Goal: Information Seeking & Learning: Get advice/opinions

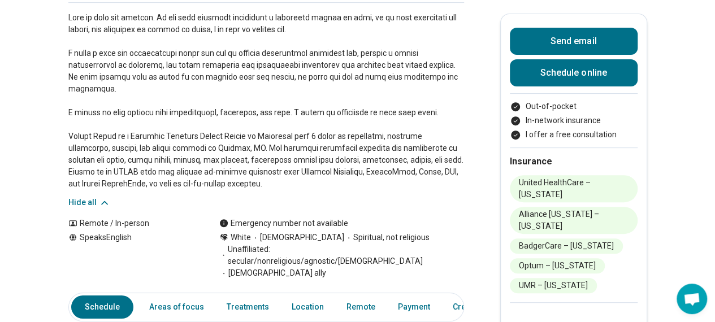
drag, startPoint x: 592, startPoint y: 298, endPoint x: 596, endPoint y: 292, distance: 7.9
click at [594, 302] on div at bounding box center [574, 309] width 128 height 14
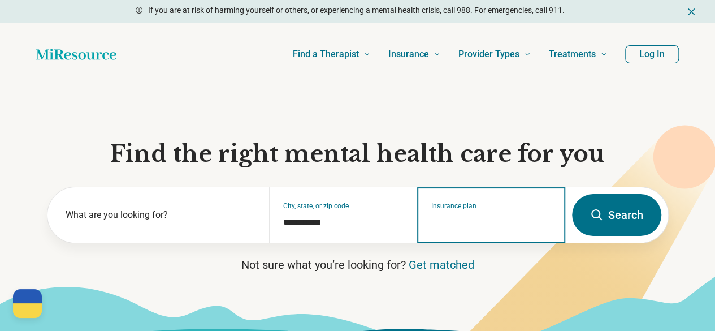
click at [476, 229] on input "Insurance plan" at bounding box center [491, 222] width 120 height 14
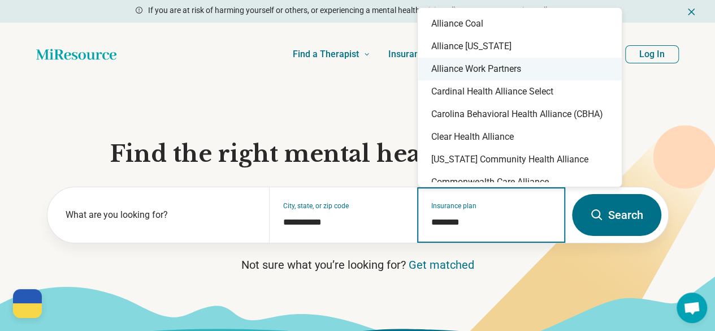
click at [487, 57] on div "Alliance [US_STATE]" at bounding box center [520, 46] width 204 height 23
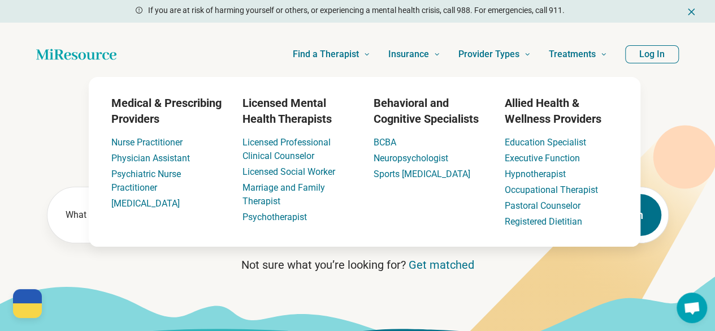
type input "**********"
click at [516, 303] on icon at bounding box center [357, 311] width 715 height 72
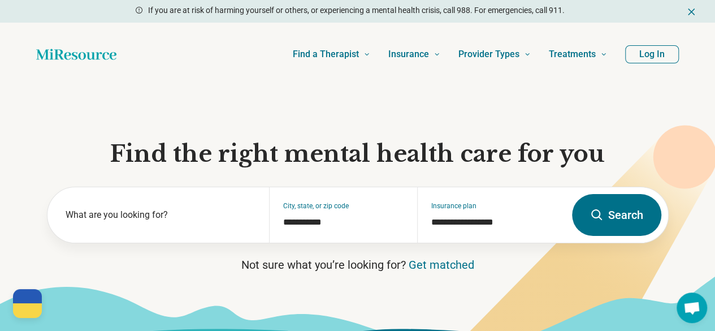
click at [629, 229] on button "Search" at bounding box center [616, 215] width 89 height 42
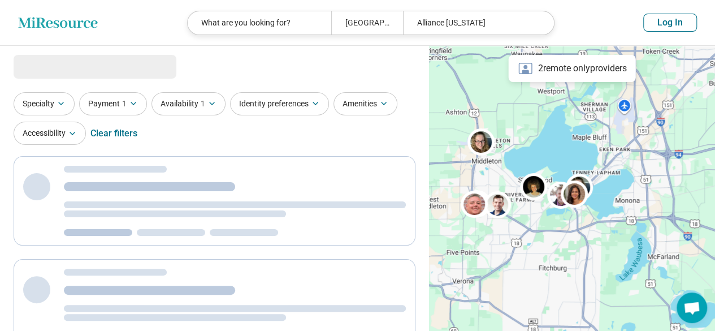
select select "***"
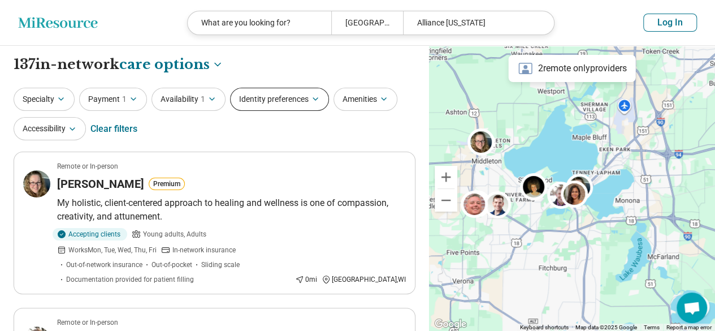
click at [275, 102] on button "Identity preferences" at bounding box center [279, 99] width 99 height 23
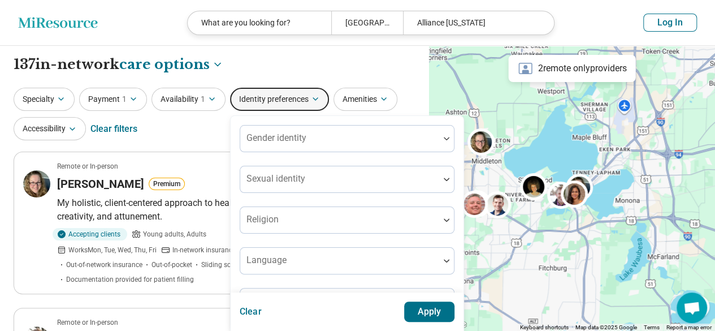
click at [220, 129] on div "Specialty Payment 1 Availability 1 Identity preferences Gender identity Sexual …" at bounding box center [215, 115] width 402 height 55
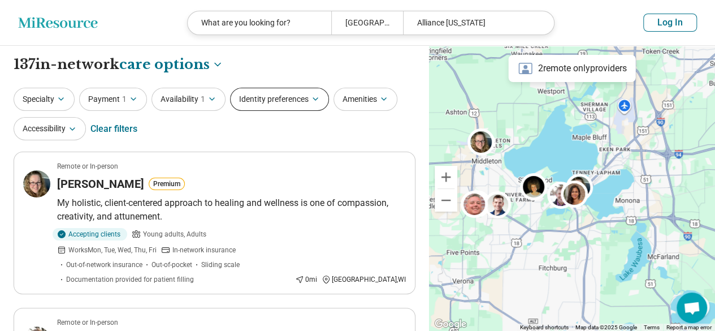
click at [310, 101] on button "Identity preferences" at bounding box center [279, 99] width 99 height 23
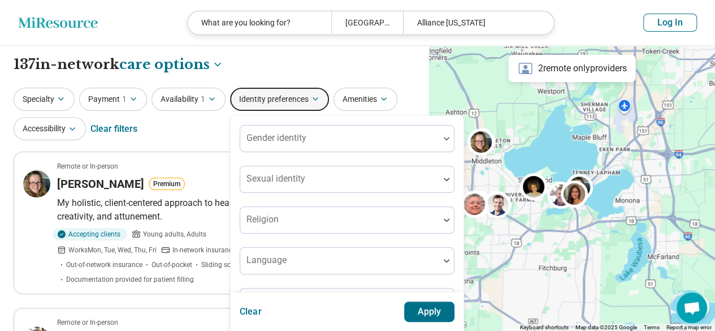
click at [310, 101] on button "Identity preferences" at bounding box center [279, 99] width 99 height 23
click at [172, 123] on div "Specialty Payment 1 Availability 1 Identity preferences Gender identity Sexual …" at bounding box center [215, 115] width 402 height 55
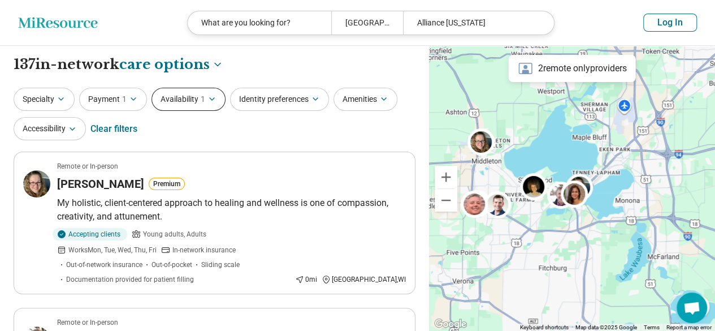
click at [185, 91] on button "Availability 1" at bounding box center [188, 99] width 74 height 23
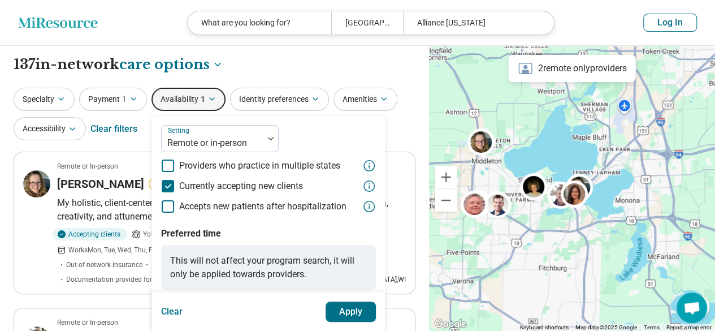
click at [348, 304] on button "Apply" at bounding box center [351, 311] width 51 height 20
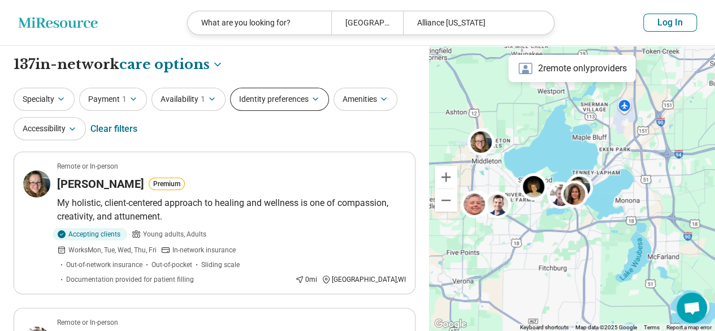
click at [273, 107] on button "Identity preferences" at bounding box center [279, 99] width 99 height 23
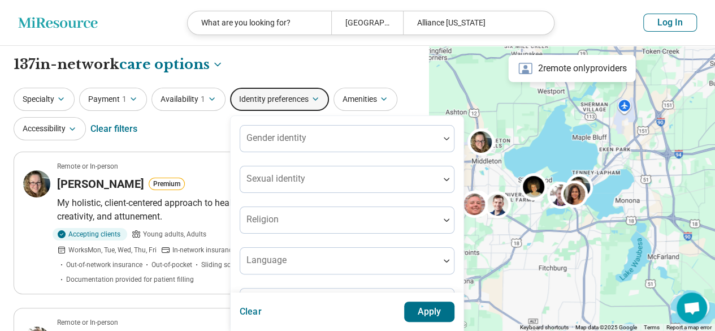
click at [204, 133] on div "Specialty Payment 1 Availability 1 Identity preferences Gender identity Sexual …" at bounding box center [215, 115] width 402 height 55
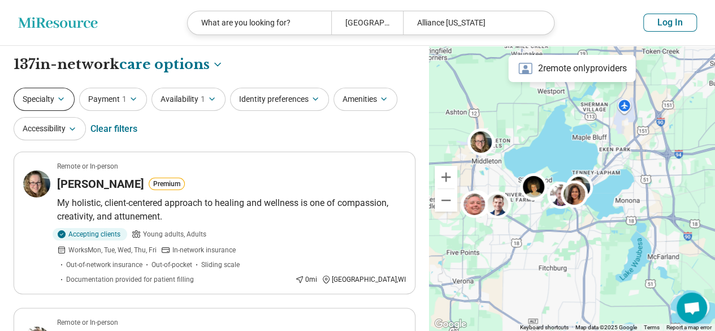
click at [44, 96] on button "Specialty" at bounding box center [44, 99] width 61 height 23
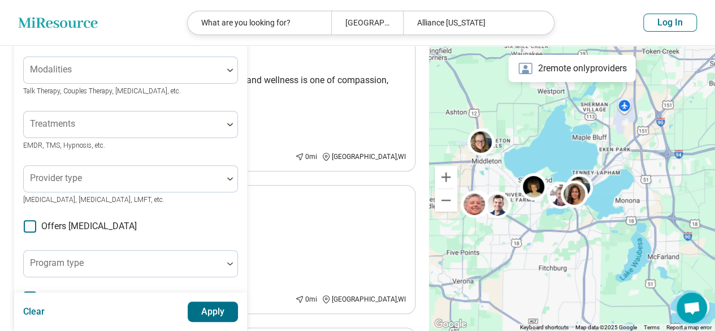
click at [77, 29] on div "Areas of focus" at bounding box center [130, 15] width 215 height 27
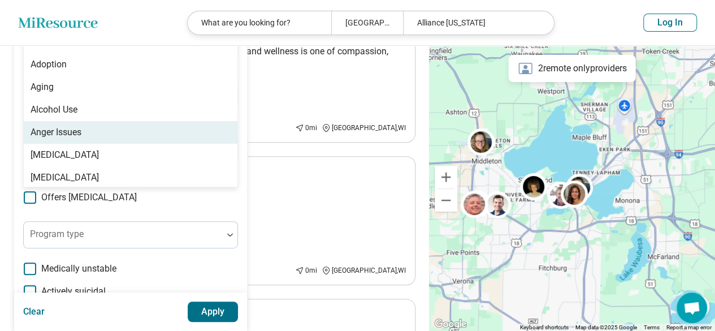
scroll to position [38, 0]
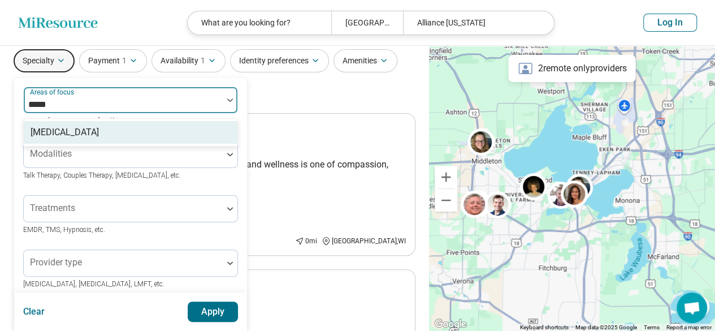
type input "******"
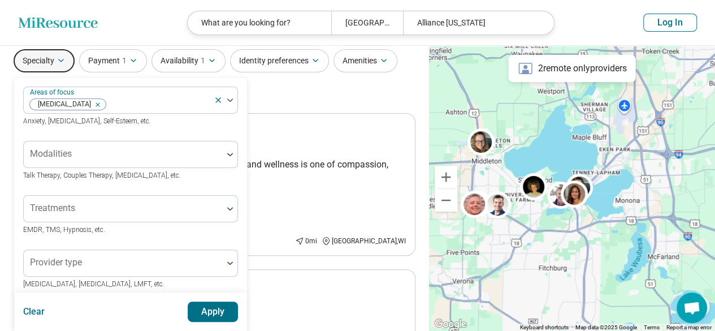
click at [219, 311] on button "Apply" at bounding box center [213, 311] width 51 height 20
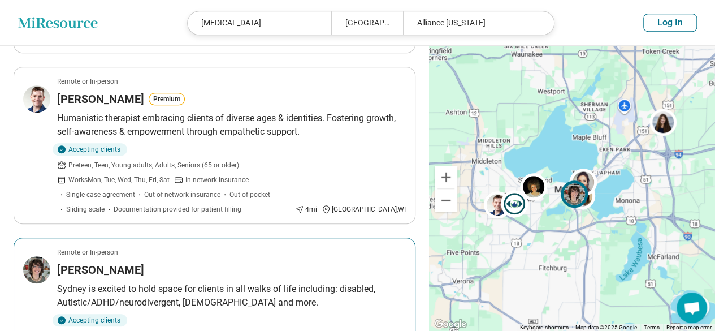
scroll to position [396, 0]
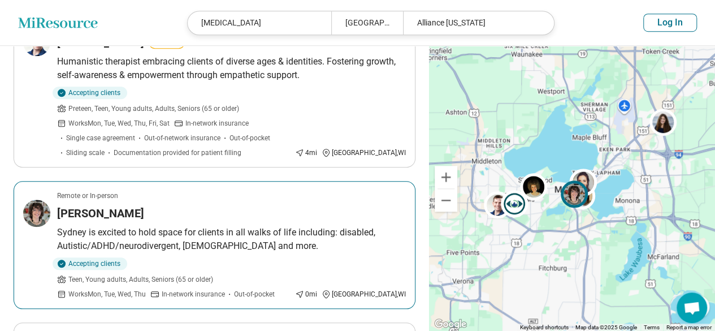
click at [266, 205] on div "Sydney Walker" at bounding box center [231, 213] width 349 height 16
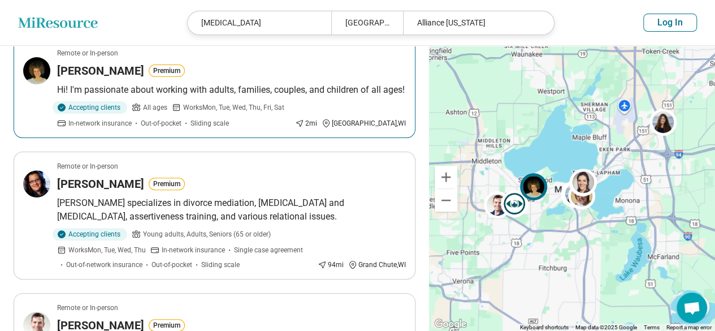
scroll to position [0, 0]
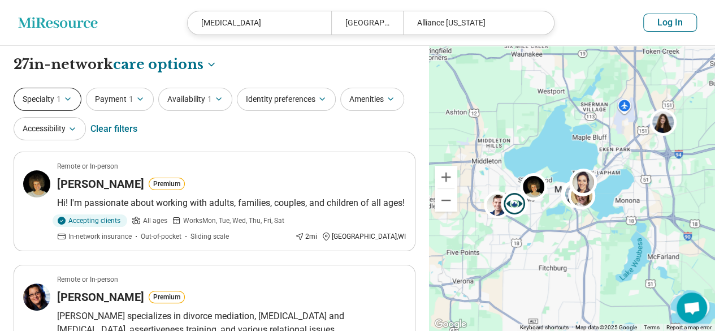
click at [59, 99] on span "1" at bounding box center [59, 99] width 5 height 12
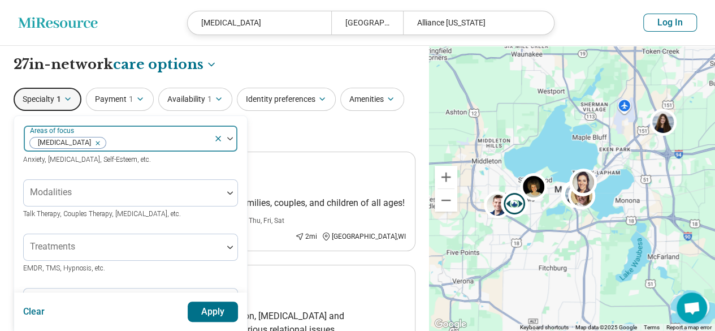
click at [214, 135] on div "Areas of focus Autism" at bounding box center [130, 138] width 215 height 27
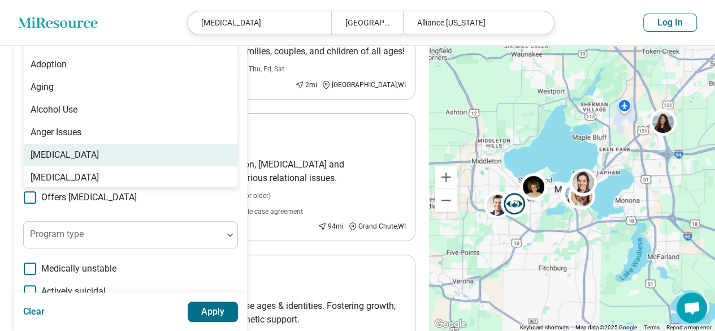
scroll to position [57, 0]
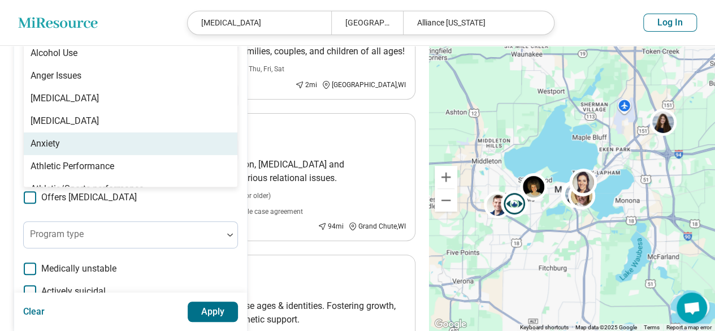
click at [95, 141] on div "Anxiety" at bounding box center [131, 143] width 214 height 23
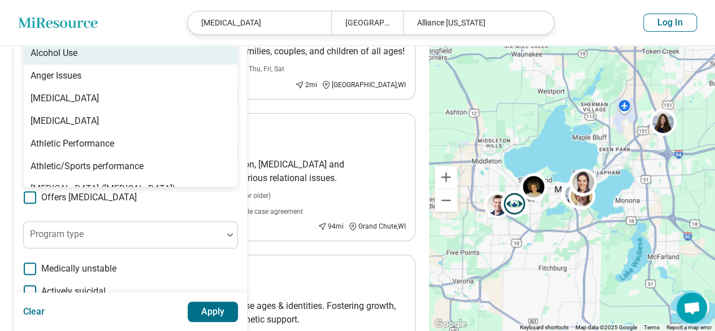
scroll to position [0, 0]
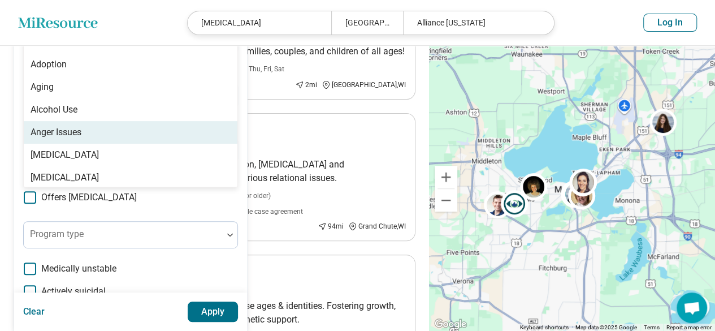
click at [84, 127] on div "Anger Issues" at bounding box center [131, 132] width 214 height 23
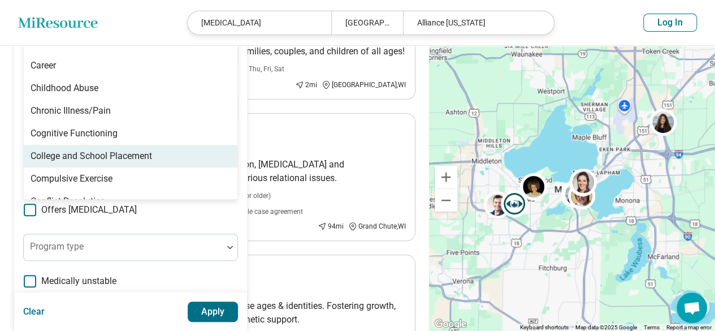
scroll to position [509, 0]
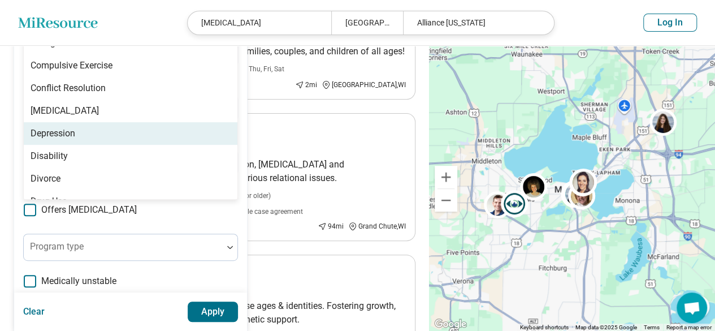
click at [105, 122] on div "Depression" at bounding box center [131, 133] width 214 height 23
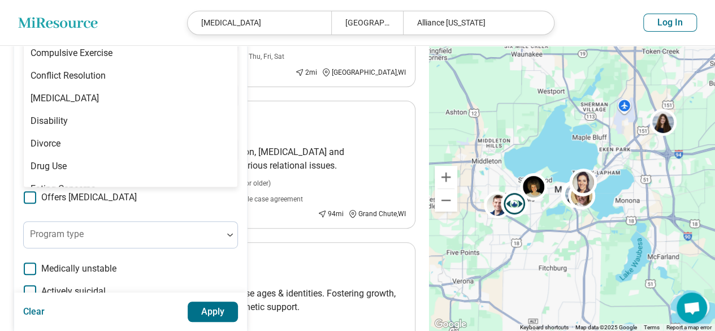
click at [229, 311] on button "Apply" at bounding box center [213, 311] width 51 height 20
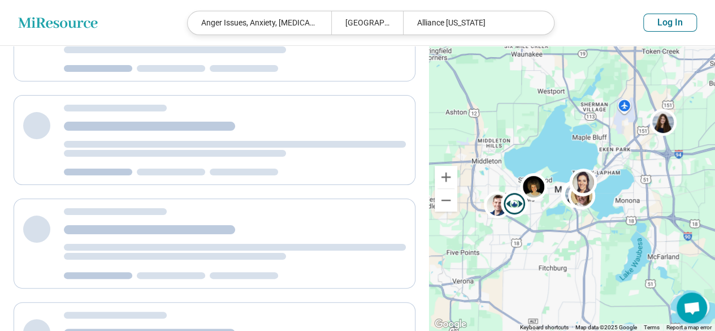
scroll to position [0, 0]
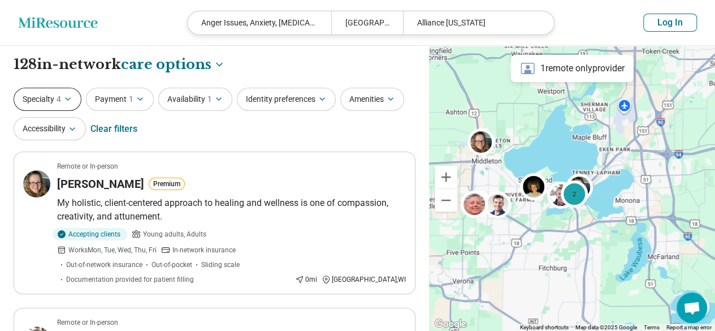
click at [45, 99] on button "Specialty 4" at bounding box center [48, 99] width 68 height 23
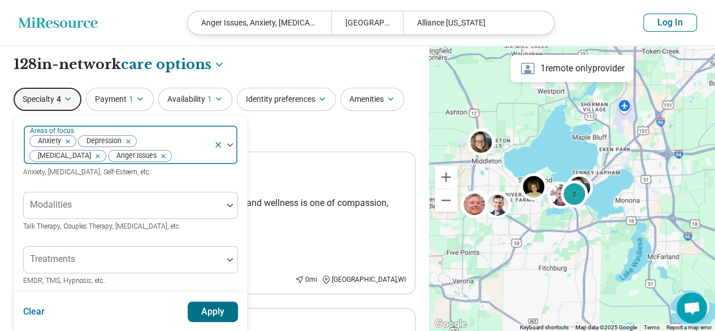
click at [99, 152] on icon "Remove [object Object]" at bounding box center [95, 156] width 8 height 8
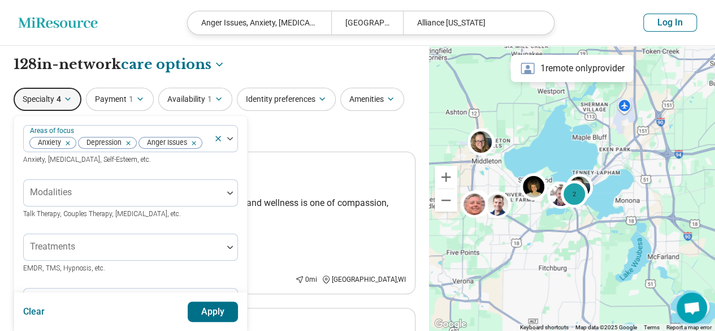
click at [219, 304] on button "Apply" at bounding box center [213, 311] width 51 height 20
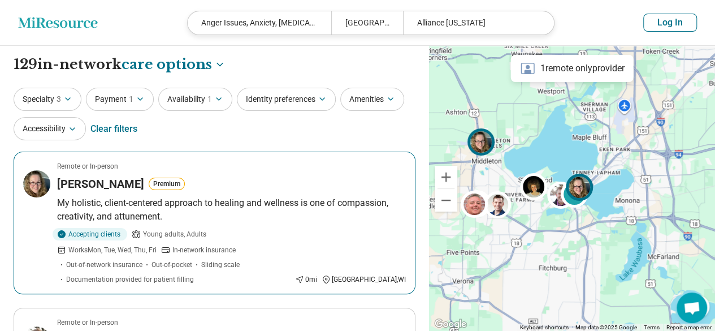
click at [250, 198] on p "My holistic, client-centered approach to healing and wellness is one of compass…" at bounding box center [231, 209] width 349 height 27
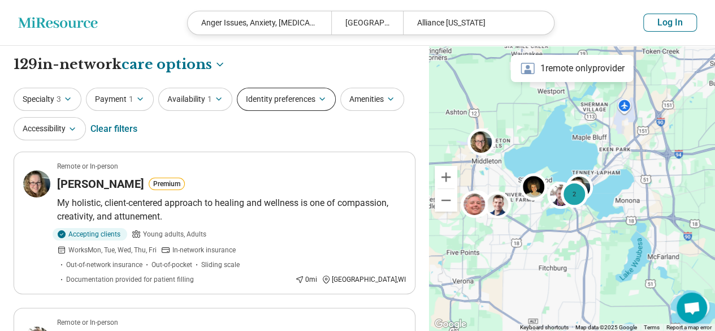
click at [297, 96] on button "Identity preferences" at bounding box center [286, 99] width 99 height 23
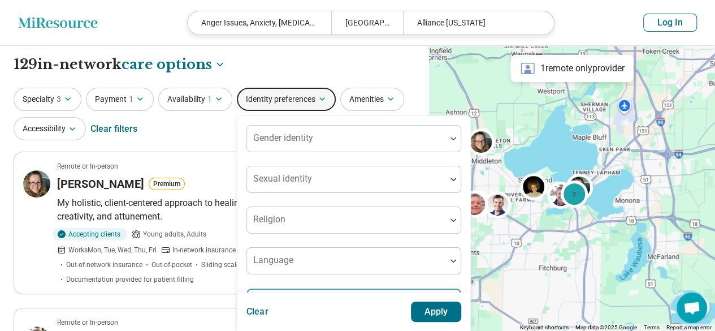
click at [303, 289] on div at bounding box center [346, 301] width 199 height 25
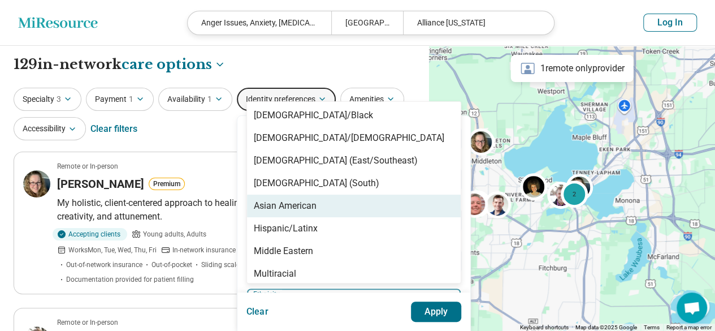
click at [330, 206] on div "Asian American" at bounding box center [354, 205] width 214 height 23
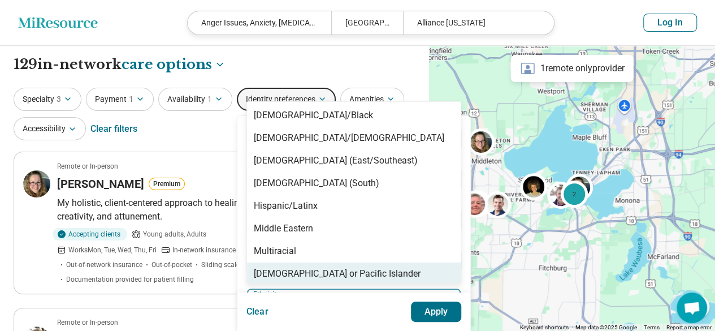
click at [443, 306] on button "Apply" at bounding box center [436, 311] width 51 height 20
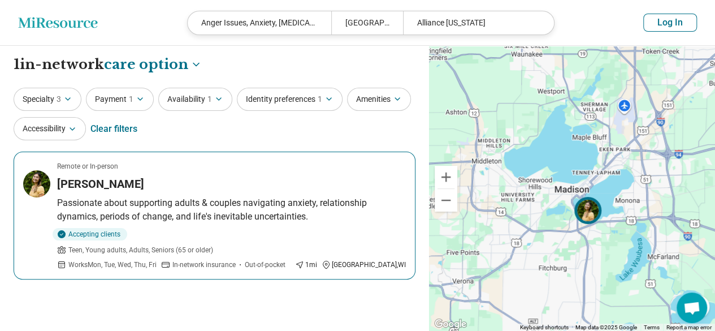
click at [208, 194] on article "Remote or In-person Ally Dujua Passionate about supporting adults & couples nav…" at bounding box center [215, 215] width 402 height 128
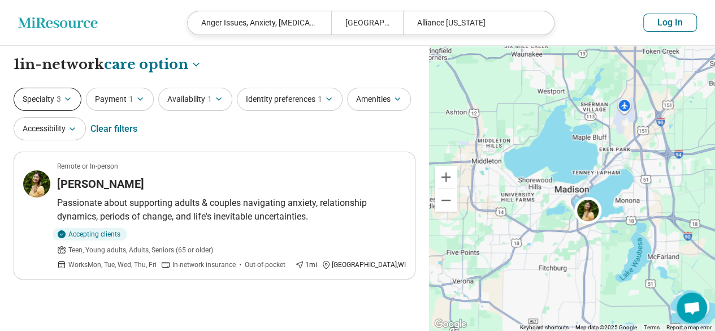
click at [58, 102] on span "3" at bounding box center [59, 99] width 5 height 12
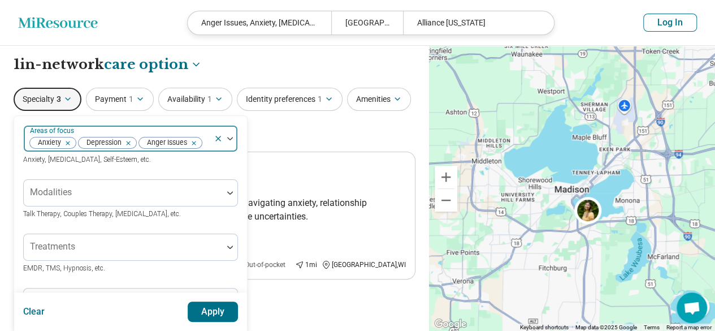
click at [219, 134] on icon at bounding box center [218, 138] width 9 height 9
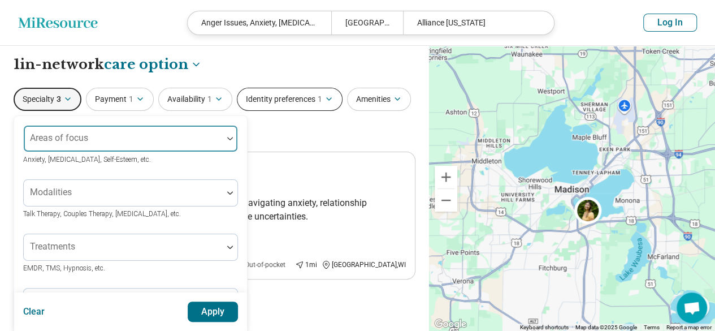
click at [306, 102] on button "Identity preferences 1" at bounding box center [290, 99] width 106 height 23
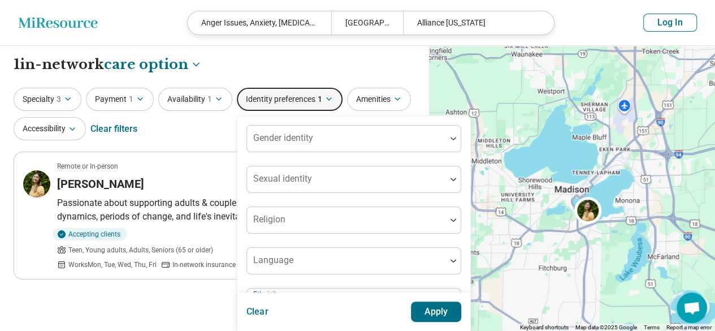
scroll to position [113, 0]
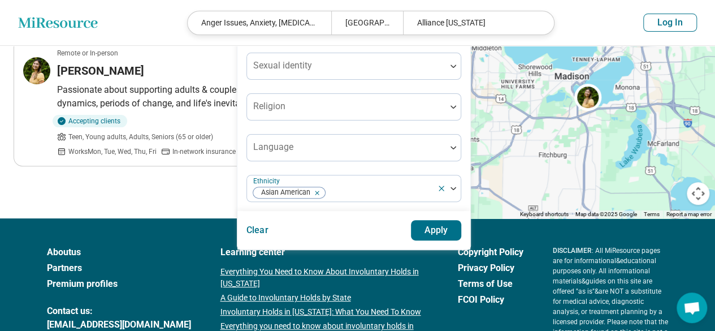
click at [265, 226] on div "Clear Apply" at bounding box center [353, 230] width 233 height 38
click at [260, 225] on button "Clear" at bounding box center [257, 230] width 22 height 20
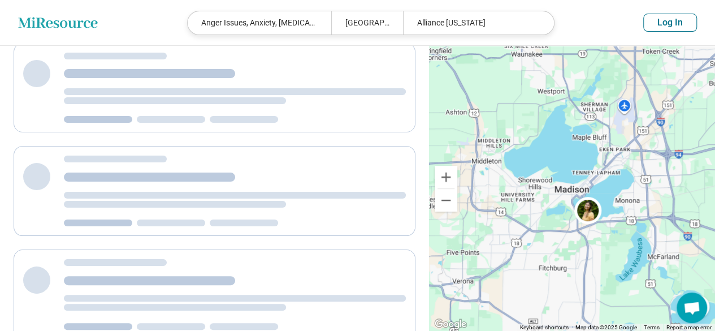
scroll to position [0, 0]
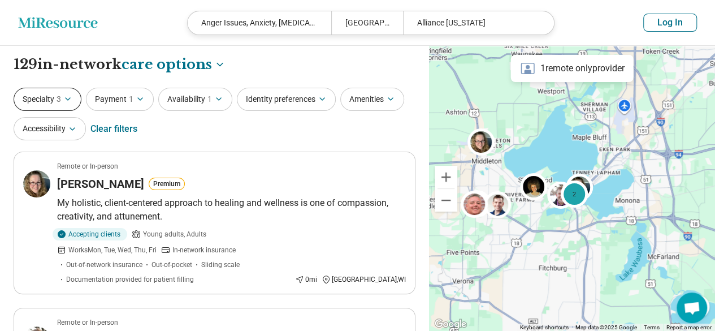
click at [72, 94] on icon "button" at bounding box center [67, 98] width 9 height 9
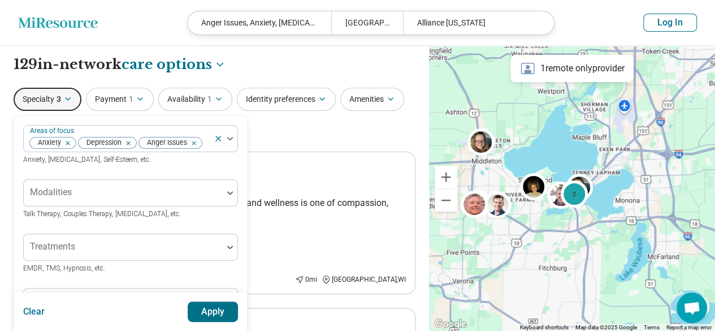
click at [29, 301] on button "Clear" at bounding box center [34, 311] width 22 height 20
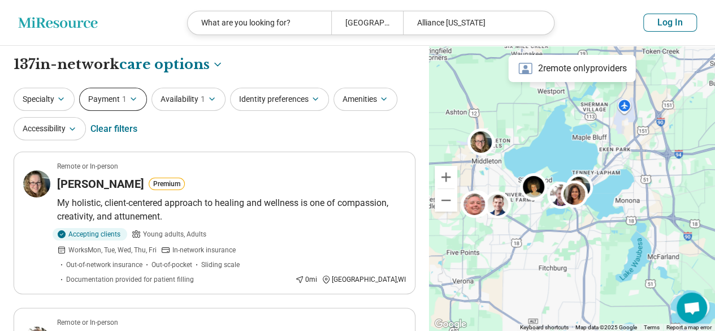
click at [130, 103] on button "Payment 1" at bounding box center [113, 99] width 68 height 23
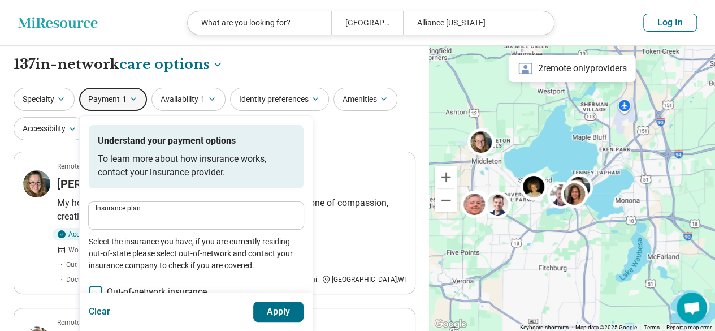
type input "**********"
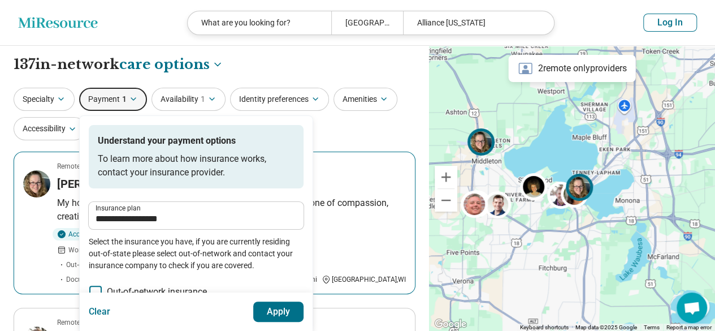
click at [369, 179] on div "Julie Collins Premium" at bounding box center [231, 184] width 349 height 16
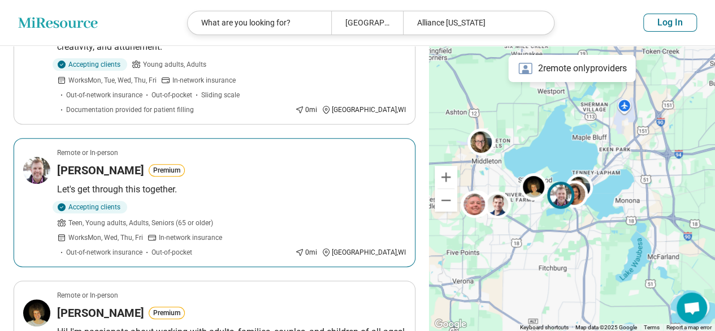
scroll to position [226, 0]
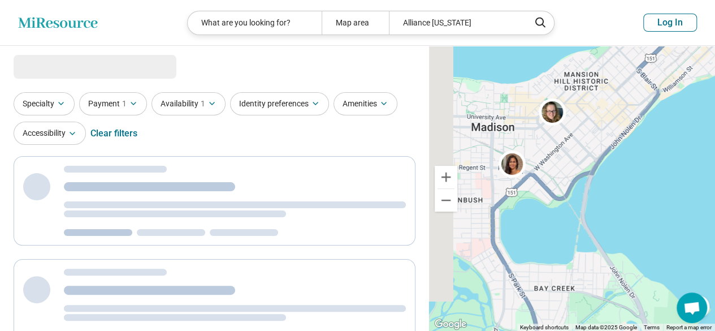
drag, startPoint x: 576, startPoint y: 184, endPoint x: 627, endPoint y: 216, distance: 60.2
click at [627, 216] on div at bounding box center [572, 188] width 286 height 285
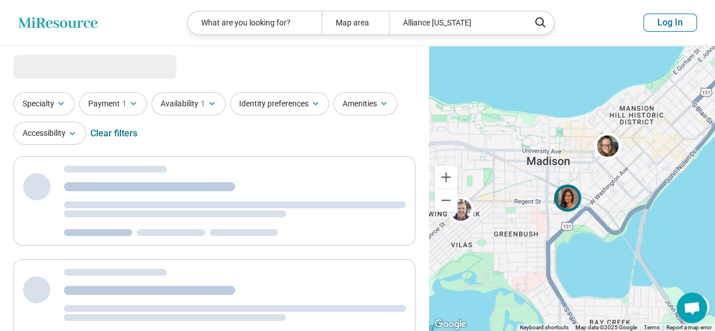
click at [562, 207] on img at bounding box center [567, 197] width 27 height 27
select select "***"
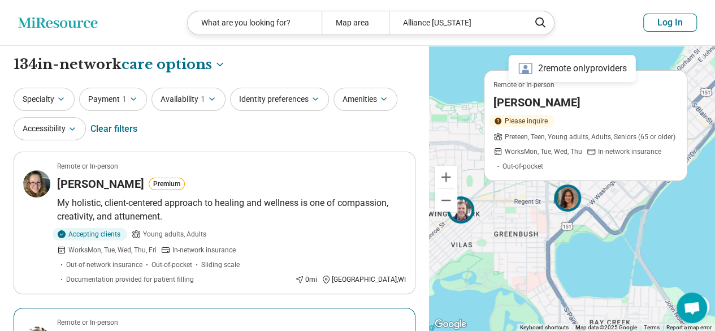
click at [457, 216] on img at bounding box center [460, 209] width 27 height 27
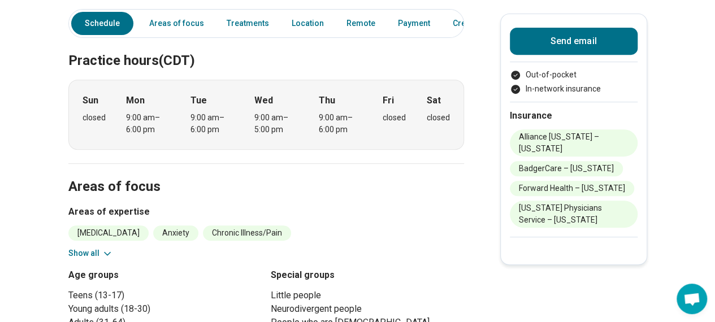
scroll to position [339, 0]
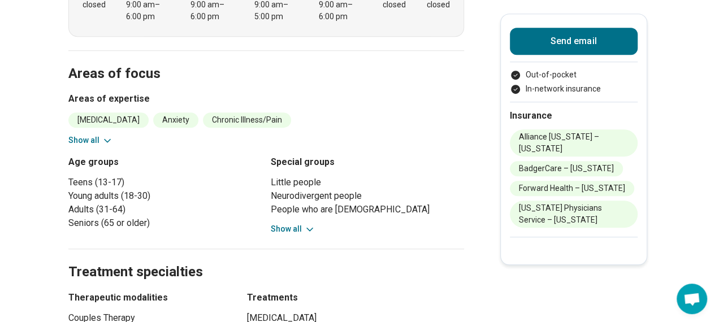
click at [292, 223] on button "Show all" at bounding box center [293, 229] width 45 height 12
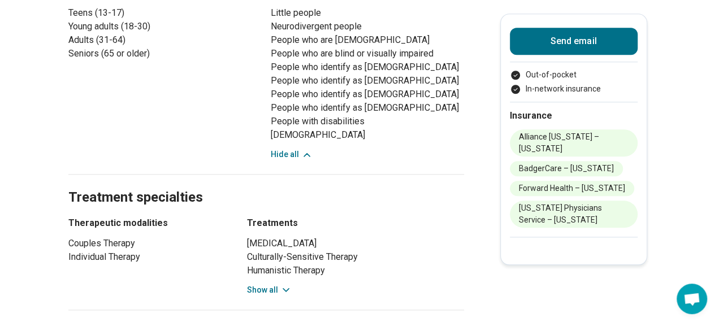
scroll to position [678, 0]
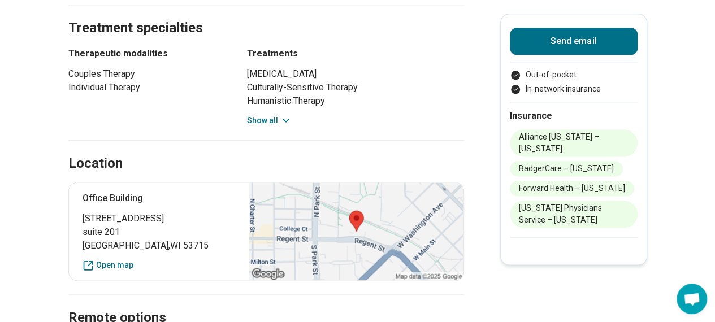
click at [286, 115] on icon at bounding box center [285, 120] width 11 height 11
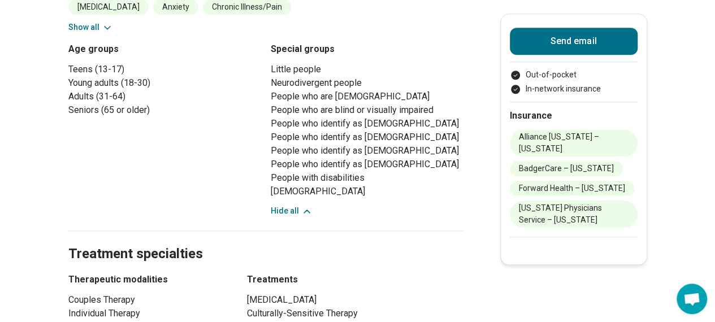
scroll to position [283, 0]
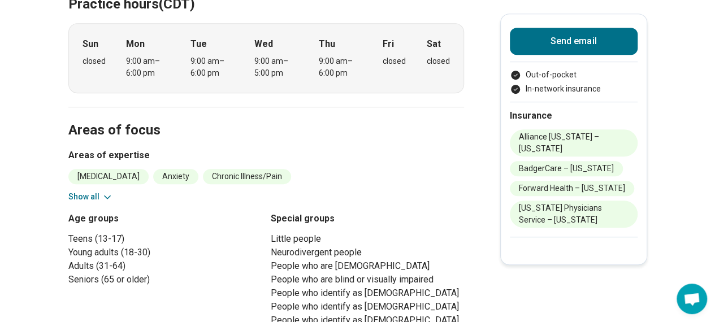
click at [102, 191] on button "Show all" at bounding box center [90, 197] width 45 height 12
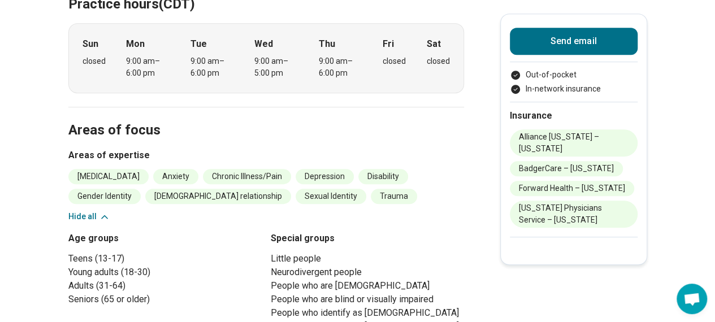
drag, startPoint x: 370, startPoint y: 192, endPoint x: 319, endPoint y: 190, distance: 50.9
click at [369, 192] on div "Autism Anxiety Chronic Illness/Pain Depression Disability Gender Identity Polya…" at bounding box center [266, 196] width 396 height 54
drag, startPoint x: 271, startPoint y: 185, endPoint x: 262, endPoint y: 184, distance: 9.1
click at [371, 189] on li "Trauma" at bounding box center [394, 196] width 46 height 15
drag, startPoint x: 263, startPoint y: 163, endPoint x: 310, endPoint y: 165, distance: 46.4
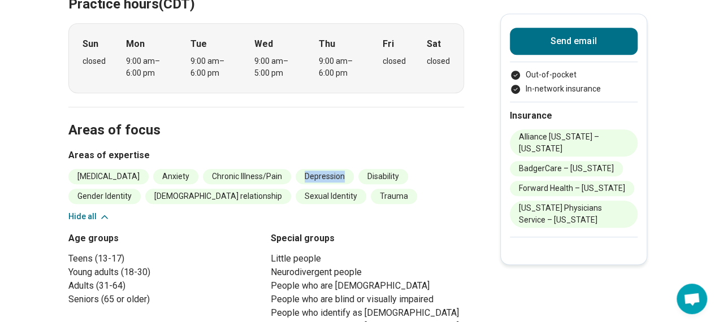
click at [310, 169] on li "Depression" at bounding box center [325, 176] width 58 height 15
click at [304, 185] on ul "Autism Anxiety Chronic Illness/Pain Depression Disability Gender Identity Polya…" at bounding box center [266, 186] width 396 height 35
click at [96, 211] on button "Hide all" at bounding box center [89, 217] width 42 height 12
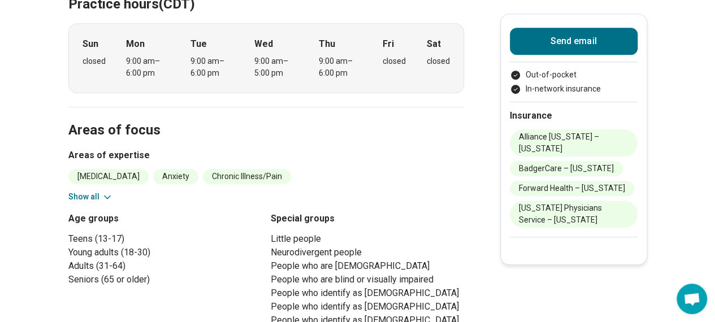
click at [100, 212] on h3 "Age groups" at bounding box center [164, 219] width 193 height 14
click at [107, 191] on button "Show all" at bounding box center [90, 197] width 45 height 12
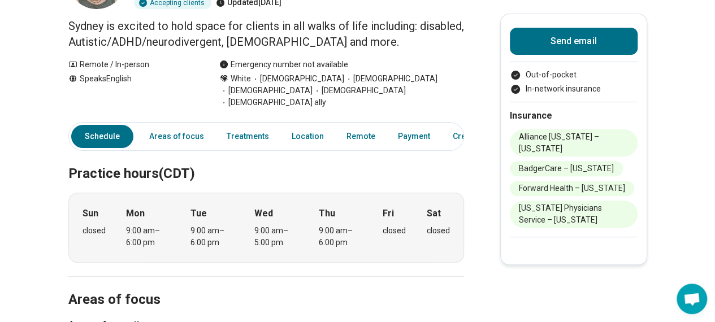
scroll to position [57, 0]
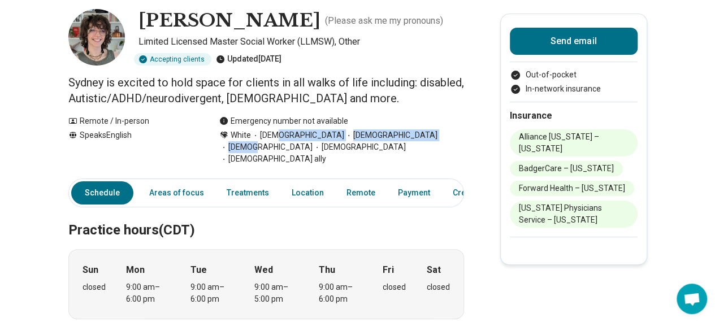
drag, startPoint x: 280, startPoint y: 137, endPoint x: 412, endPoint y: 148, distance: 132.7
click at [416, 144] on div "White Cisgender Woman Genderqueer Bisexual Queer LGBTQIA+ ally" at bounding box center [341, 147] width 245 height 36
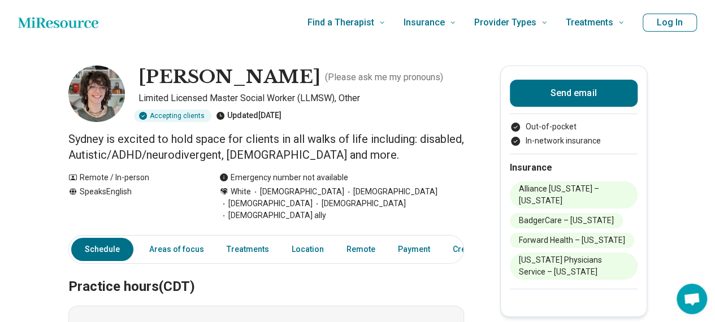
click at [300, 153] on p "Sydney is excited to hold space for clients in all walks of life including: dis…" at bounding box center [266, 147] width 396 height 32
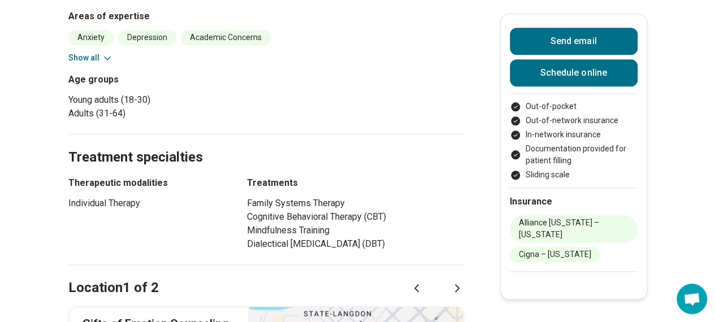
scroll to position [452, 0]
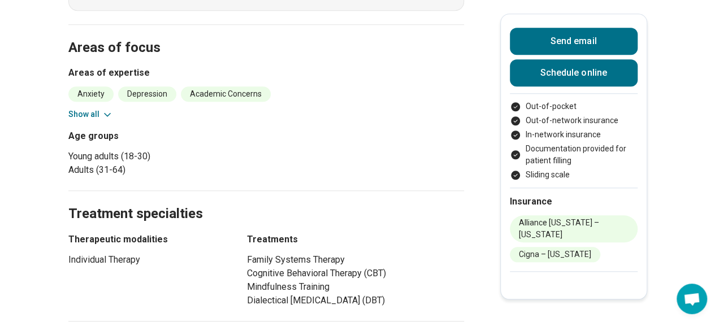
click at [94, 114] on button "Show all" at bounding box center [90, 115] width 45 height 12
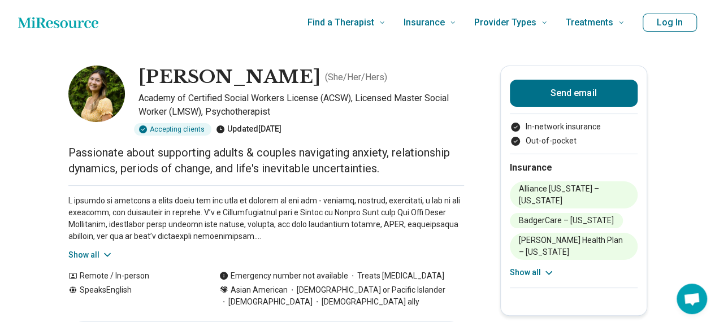
scroll to position [57, 0]
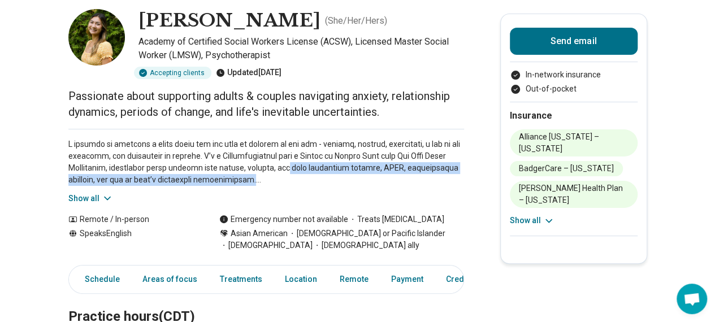
drag, startPoint x: 317, startPoint y: 171, endPoint x: 351, endPoint y: 184, distance: 36.3
click at [351, 184] on p at bounding box center [266, 161] width 396 height 47
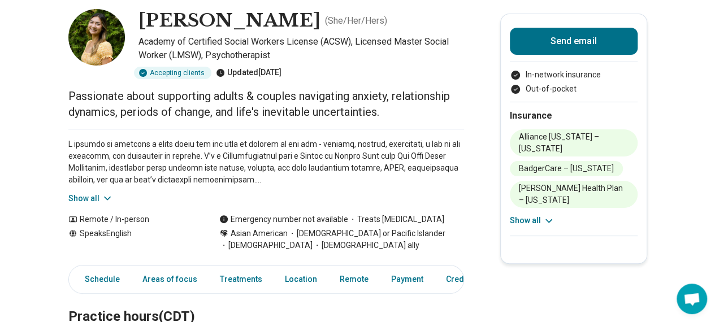
drag, startPoint x: 342, startPoint y: 187, endPoint x: 327, endPoint y: 187, distance: 15.3
click at [341, 187] on div "Show all" at bounding box center [266, 167] width 396 height 76
click at [107, 193] on icon at bounding box center [107, 198] width 11 height 11
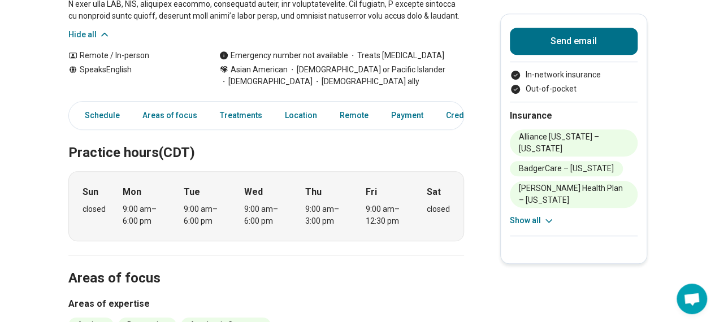
scroll to position [509, 0]
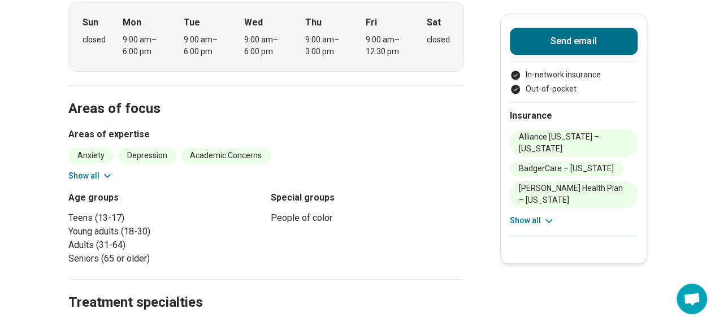
click at [102, 172] on button "Show all" at bounding box center [90, 176] width 45 height 12
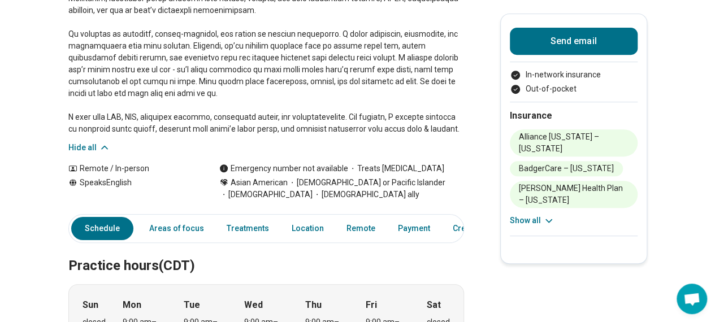
scroll to position [0, 0]
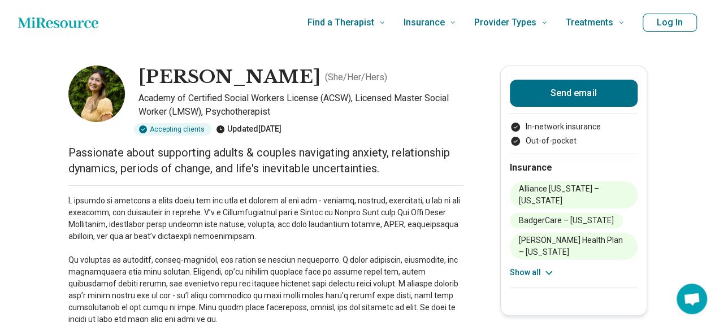
click at [363, 264] on p at bounding box center [266, 278] width 396 height 166
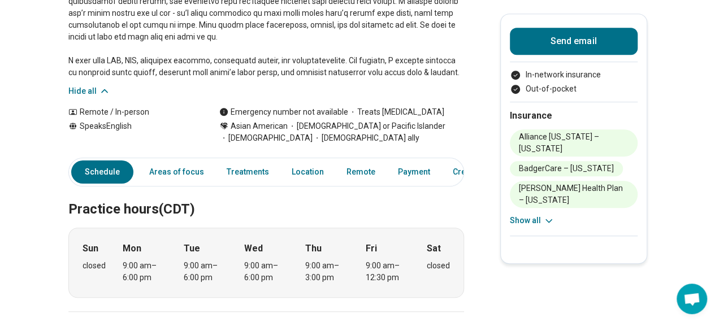
scroll to position [565, 0]
